Goal: Information Seeking & Learning: Learn about a topic

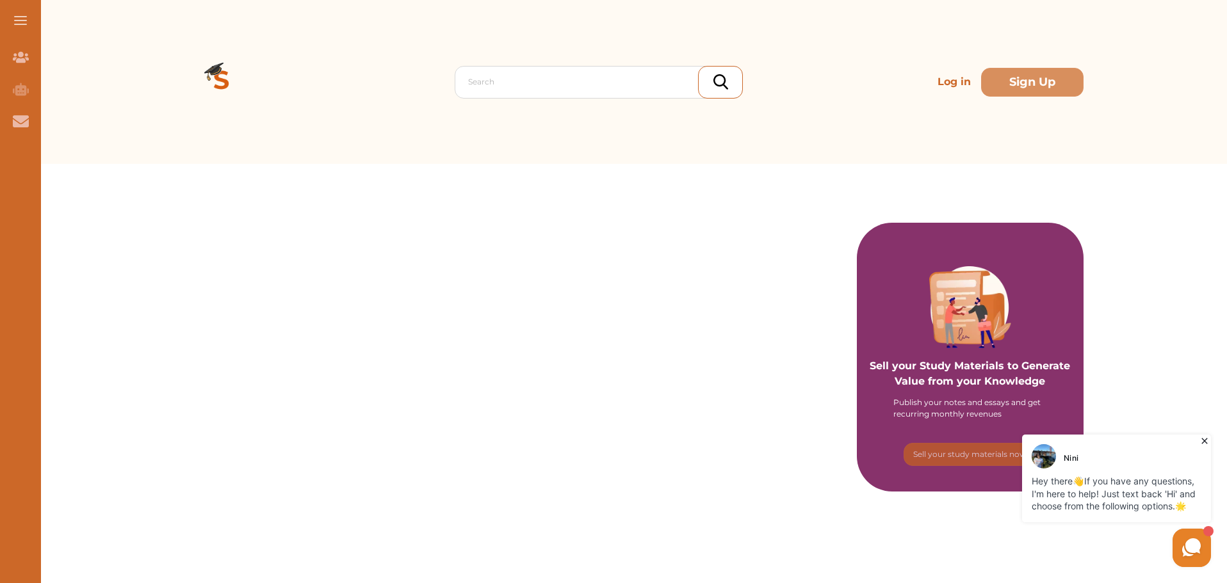
click at [1206, 441] on icon at bounding box center [1204, 442] width 6 height 6
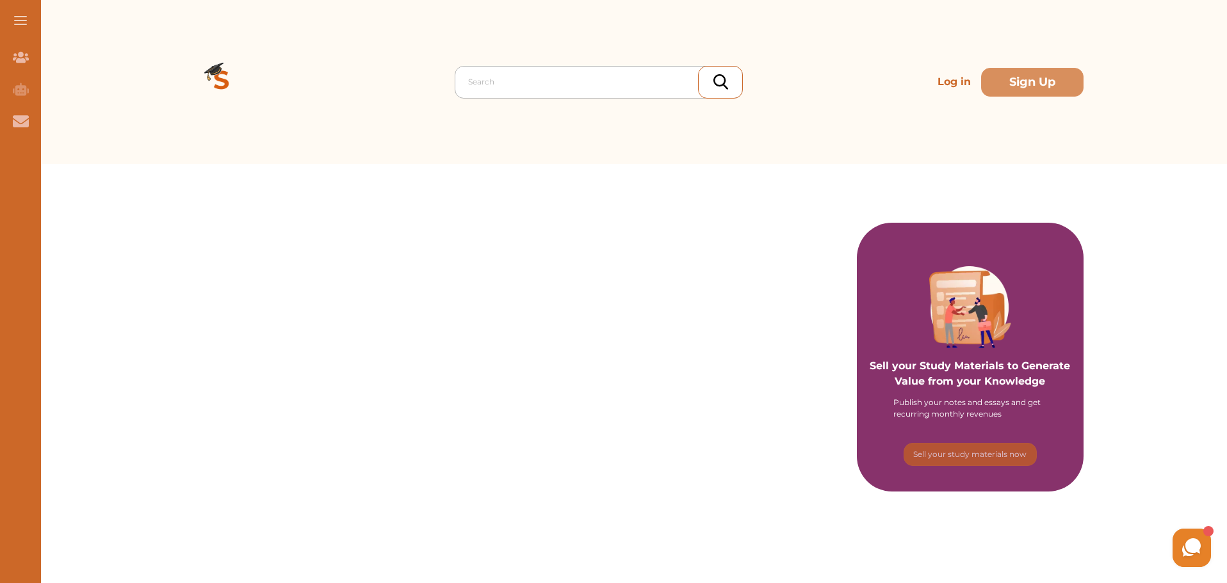
drag, startPoint x: 457, startPoint y: 61, endPoint x: 483, endPoint y: 83, distance: 34.1
click at [459, 67] on div "Search Log in Sign Up" at bounding box center [629, 82] width 908 height 164
click at [464, 71] on div "Search" at bounding box center [599, 82] width 288 height 33
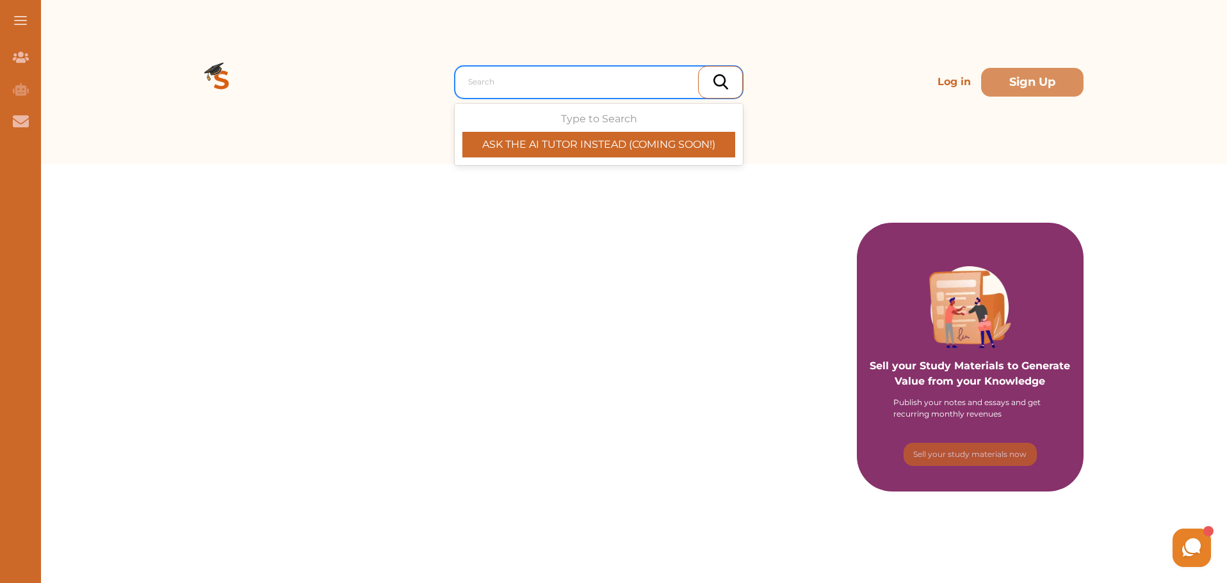
click at [487, 91] on div "Search" at bounding box center [602, 81] width 281 height 23
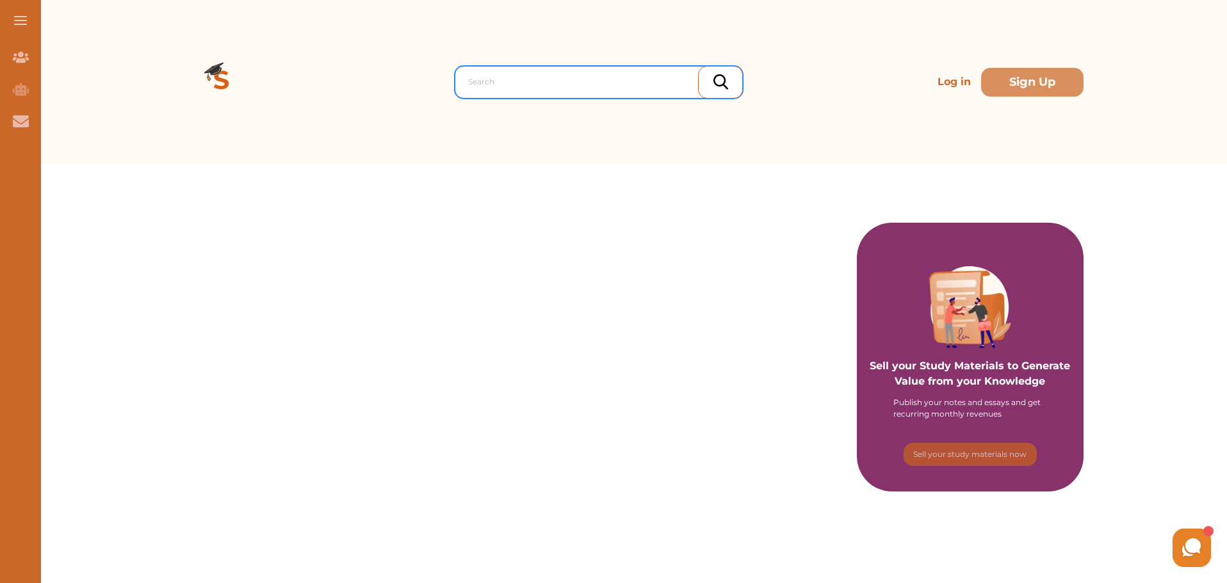
click at [487, 91] on div "Search" at bounding box center [602, 81] width 281 height 23
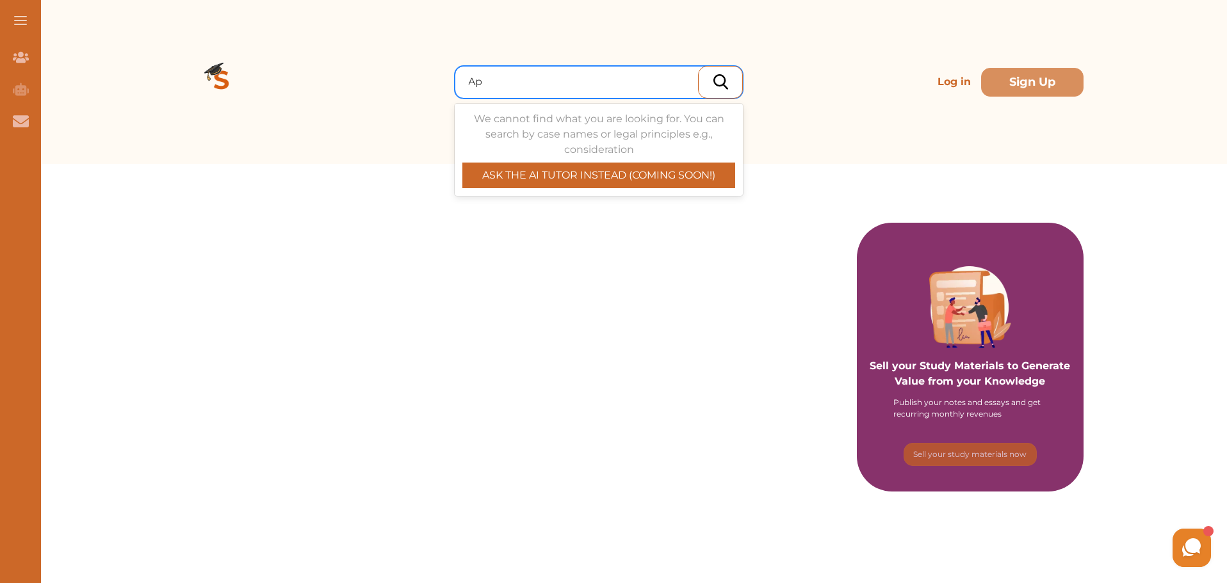
type input "A"
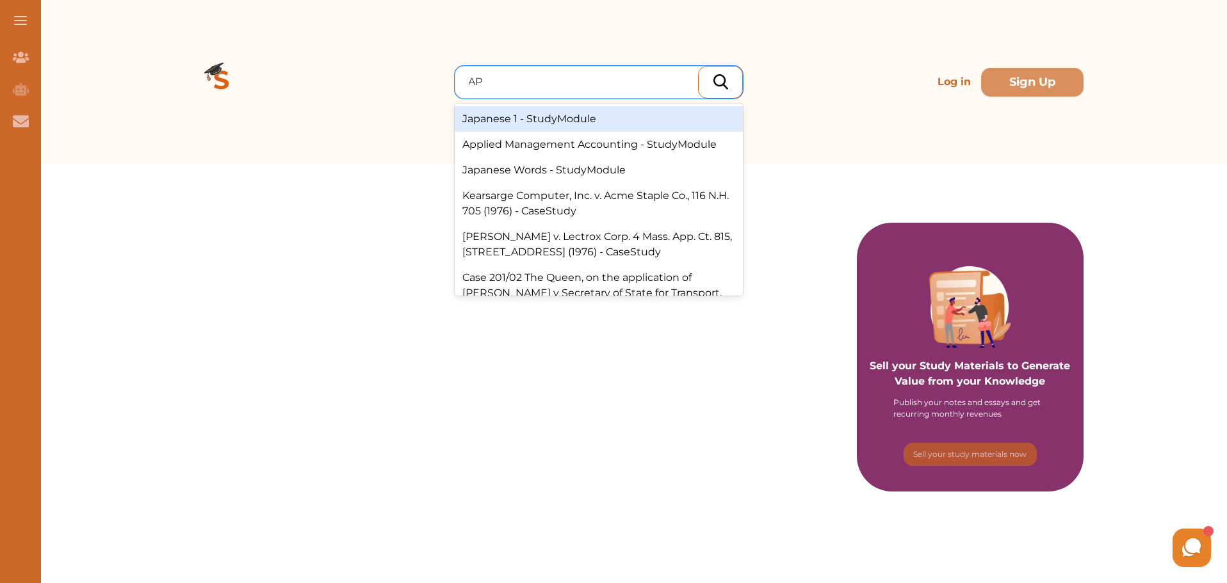
type input "A"
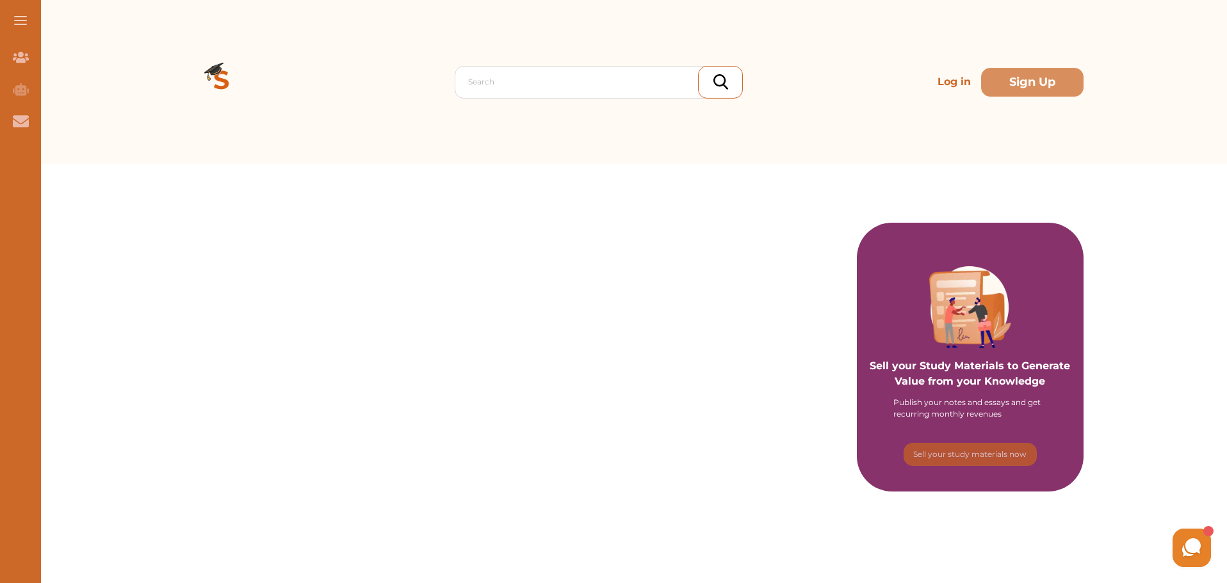
click at [228, 76] on img at bounding box center [221, 82] width 92 height 92
